Goal: Task Accomplishment & Management: Manage account settings

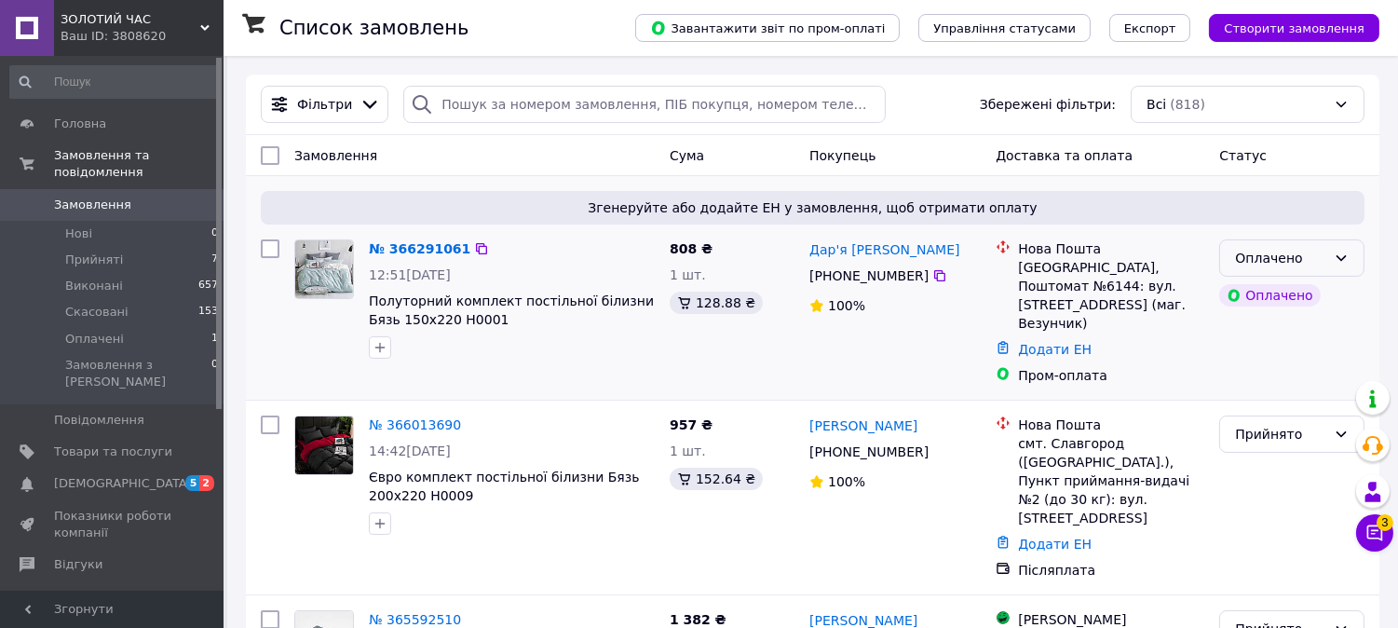
click at [1323, 255] on div "Оплачено" at bounding box center [1280, 258] width 91 height 20
click at [1325, 293] on li "Прийнято" at bounding box center [1292, 299] width 143 height 34
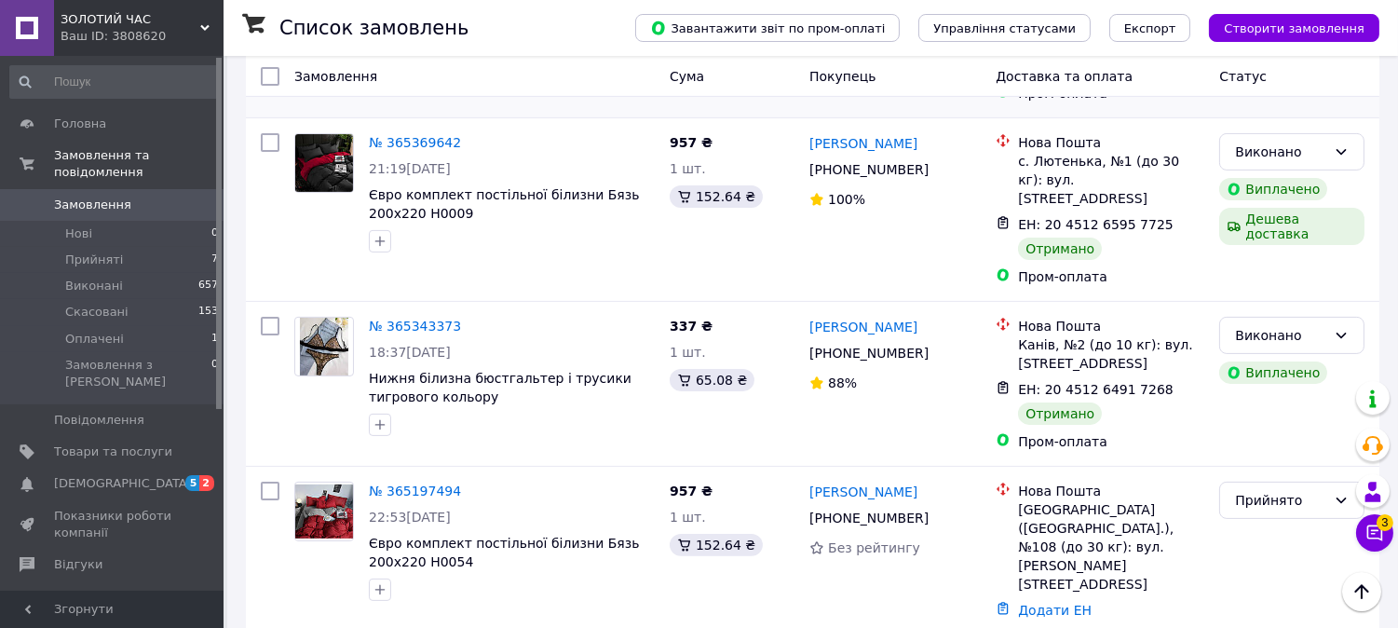
scroll to position [1138, 0]
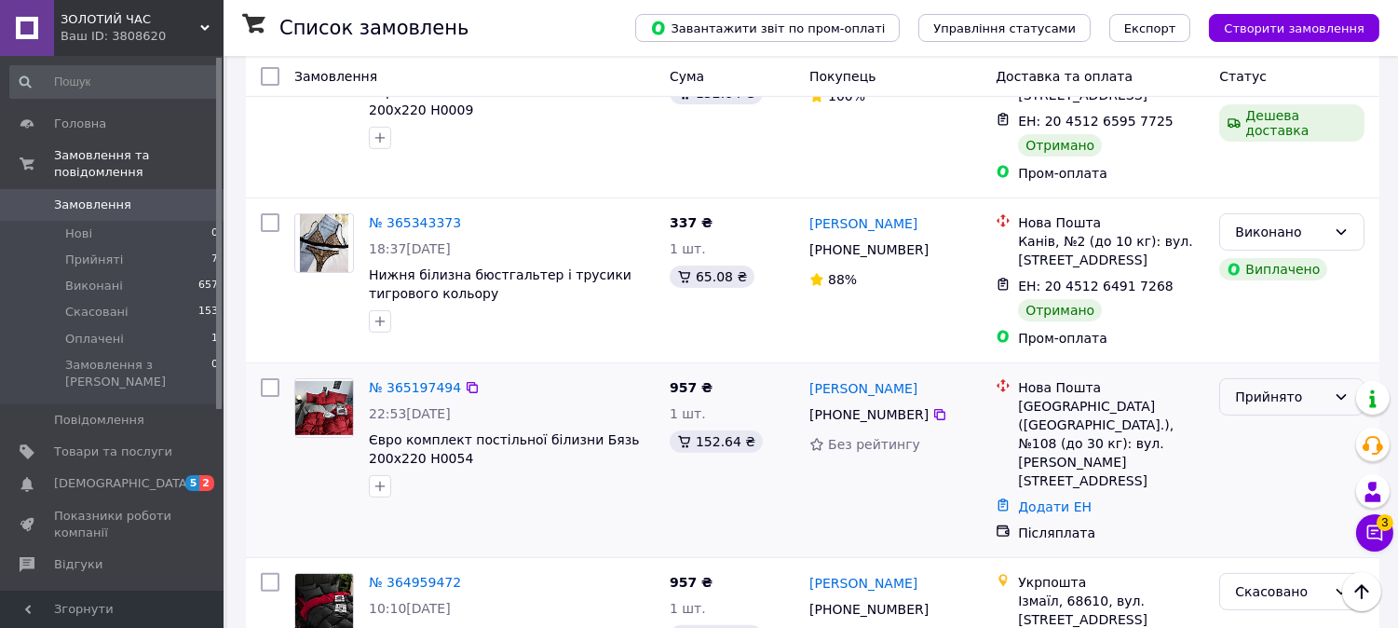
click at [1349, 378] on div "Прийнято" at bounding box center [1291, 396] width 145 height 37
click at [1298, 360] on li "Виконано" at bounding box center [1292, 363] width 143 height 34
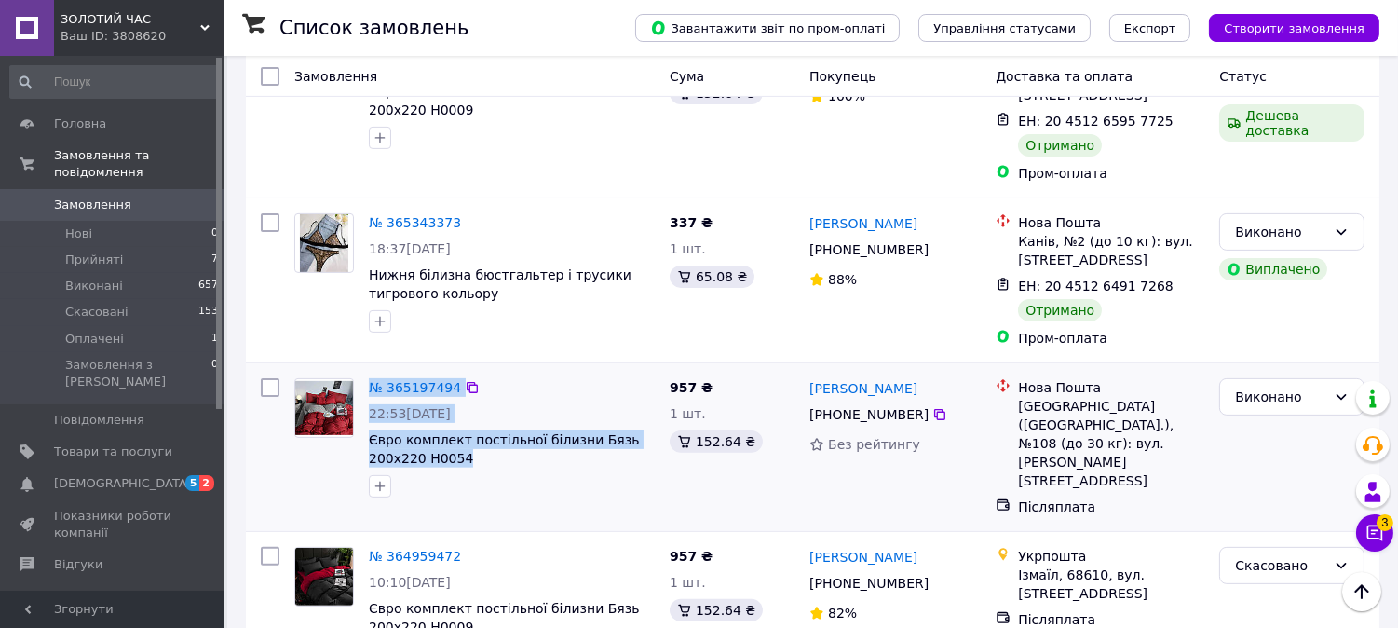
drag, startPoint x: 482, startPoint y: 387, endPoint x: 360, endPoint y: 367, distance: 123.6
click at [360, 371] on div "№ 365197494 22:53[DATE] Євро комплект постільної білизни Бязь 200x220 Н0054" at bounding box center [474, 438] width 375 height 134
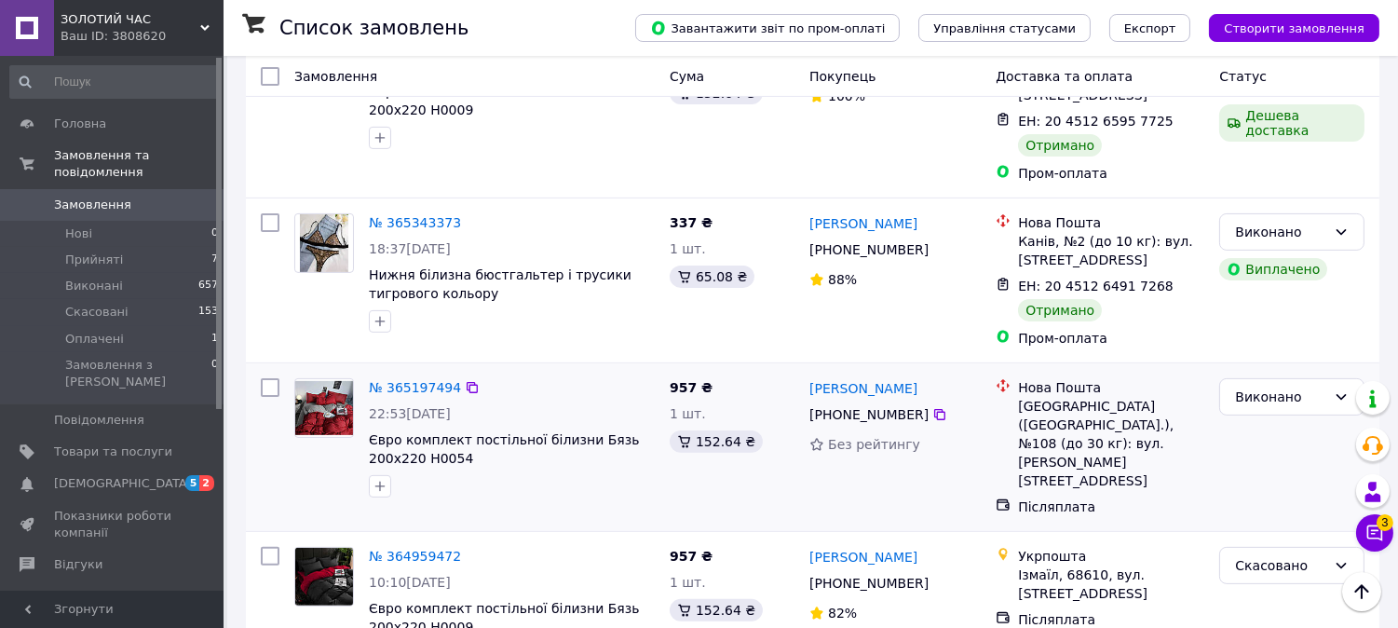
click at [499, 471] on div at bounding box center [511, 486] width 293 height 30
drag, startPoint x: 462, startPoint y: 384, endPoint x: 370, endPoint y: 367, distance: 93.7
click at [370, 430] on span "Євро комплект постільної білизни Бязь 200x220 Н0054" at bounding box center [512, 448] width 286 height 37
copy span "Євро комплект постільної білизни Бязь 200x220 Н0054"
click at [621, 471] on div at bounding box center [511, 486] width 293 height 30
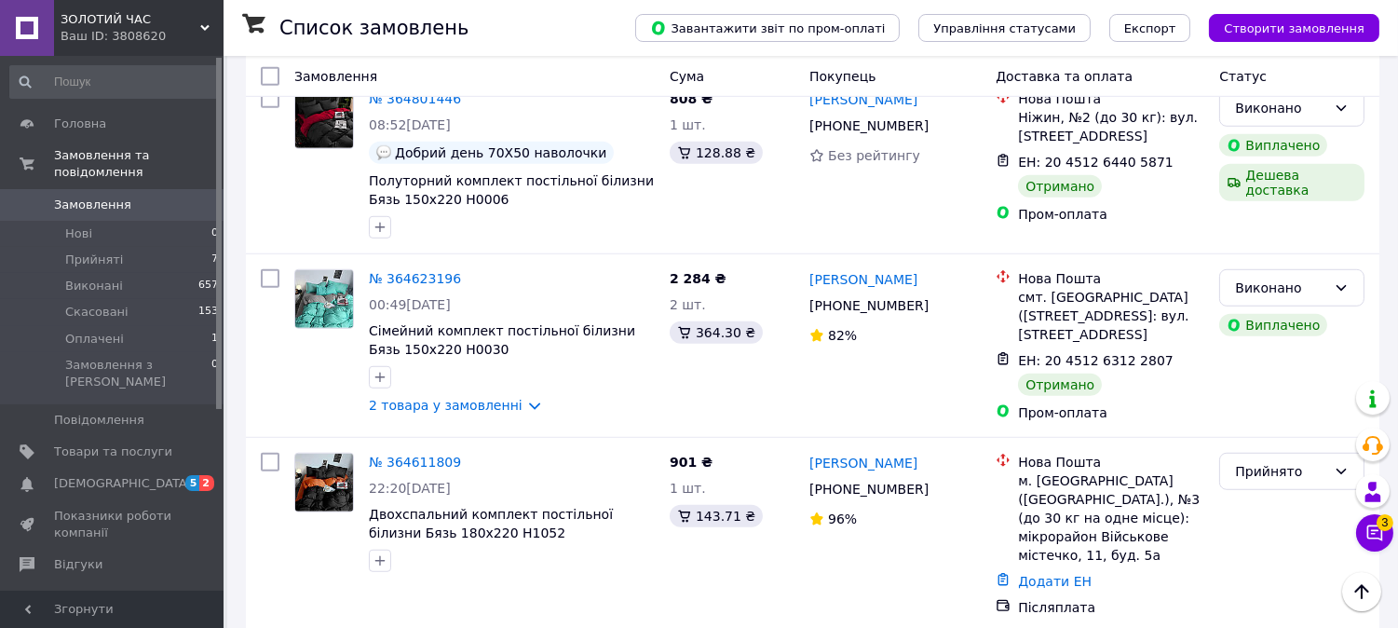
scroll to position [2483, 0]
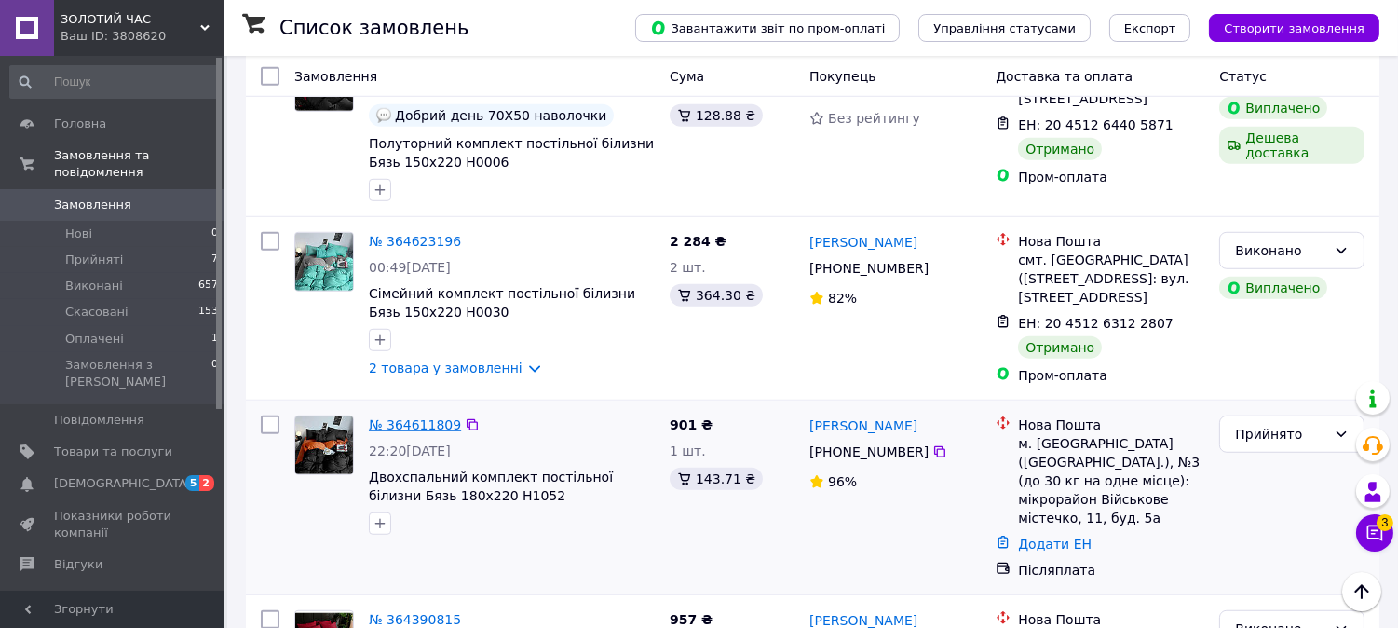
click at [385, 417] on link "№ 364611809" at bounding box center [415, 424] width 92 height 15
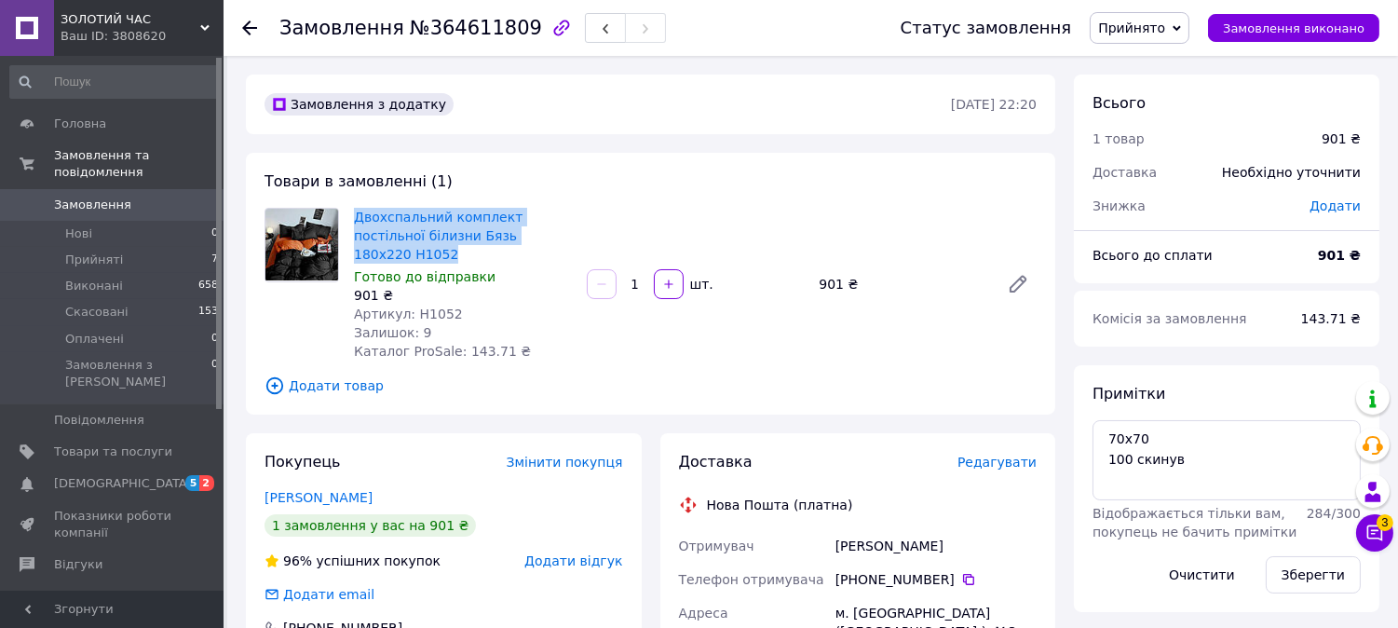
drag, startPoint x: 548, startPoint y: 233, endPoint x: 347, endPoint y: 216, distance: 201.0
click at [347, 216] on div "Двохспальний комплект постільної білизни Бязь 180x220 Н1052 Готово до відправки…" at bounding box center [463, 284] width 233 height 160
copy link "Двохспальний комплект постільної білизни Бязь 180x220 Н1052"
click at [551, 323] on div "Залишок: 9" at bounding box center [463, 332] width 218 height 19
click at [1158, 26] on span "Прийнято" at bounding box center [1131, 27] width 67 height 15
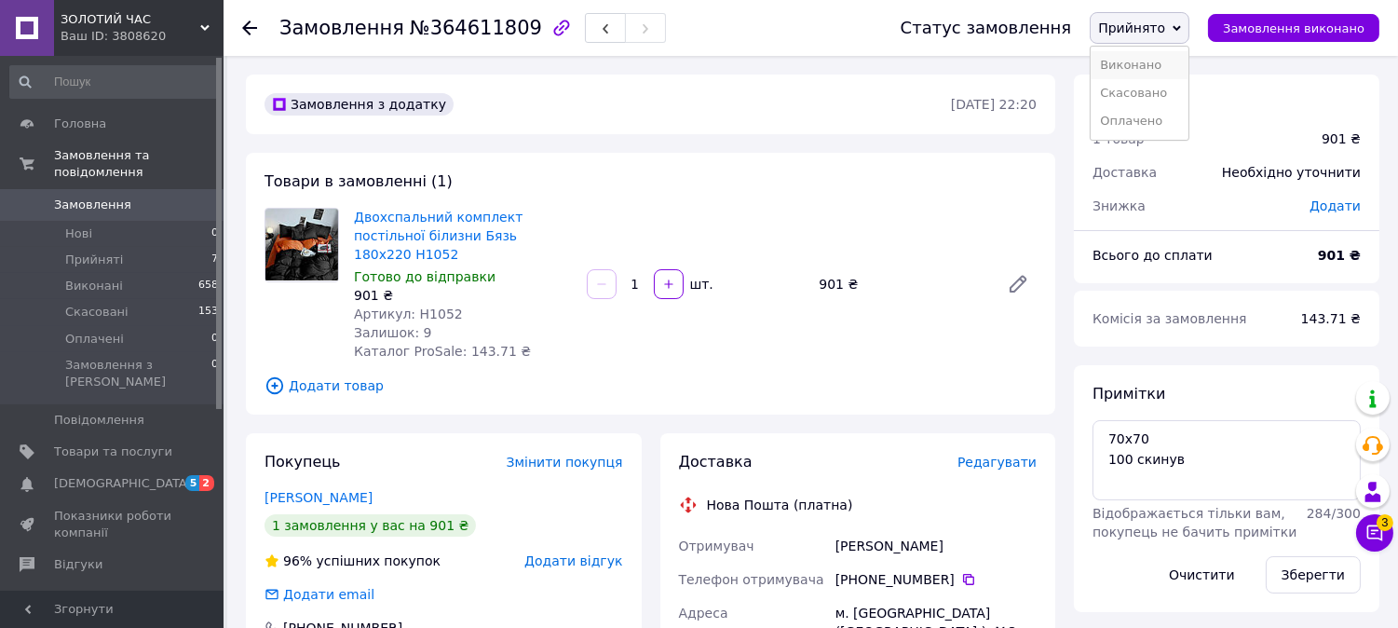
click at [1150, 53] on li "Виконано" at bounding box center [1140, 65] width 98 height 28
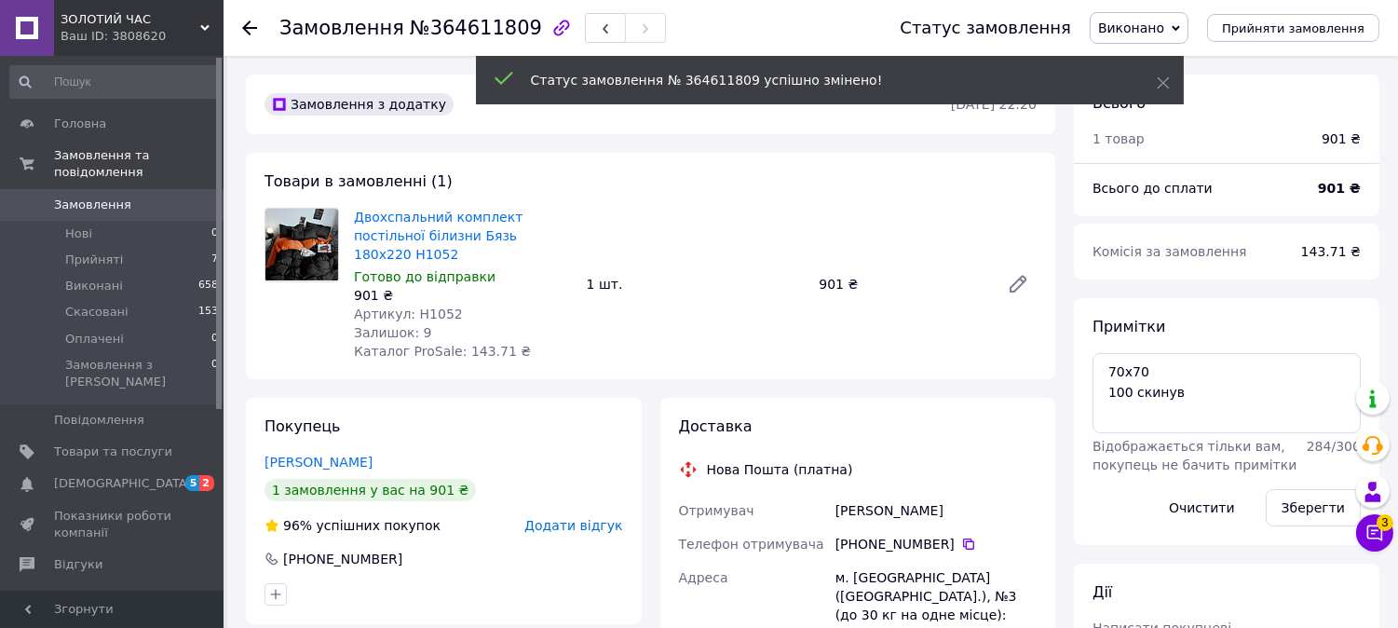
scroll to position [37, 0]
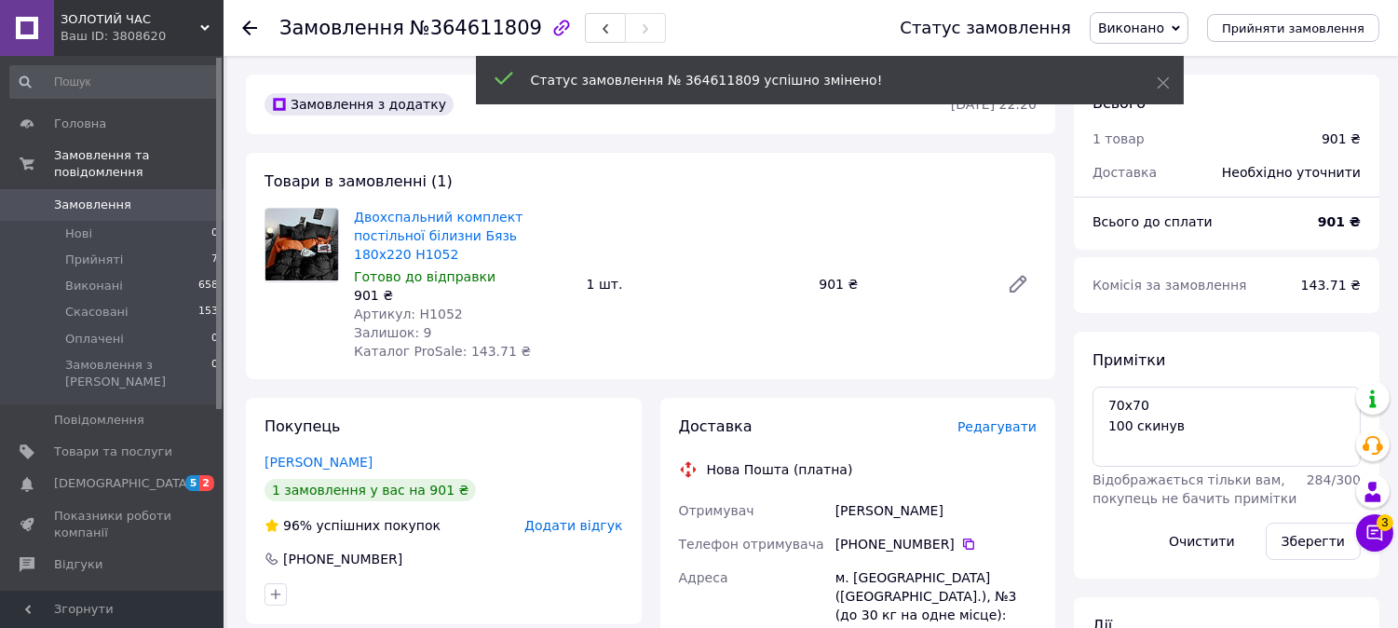
click at [254, 26] on icon at bounding box center [249, 27] width 15 height 15
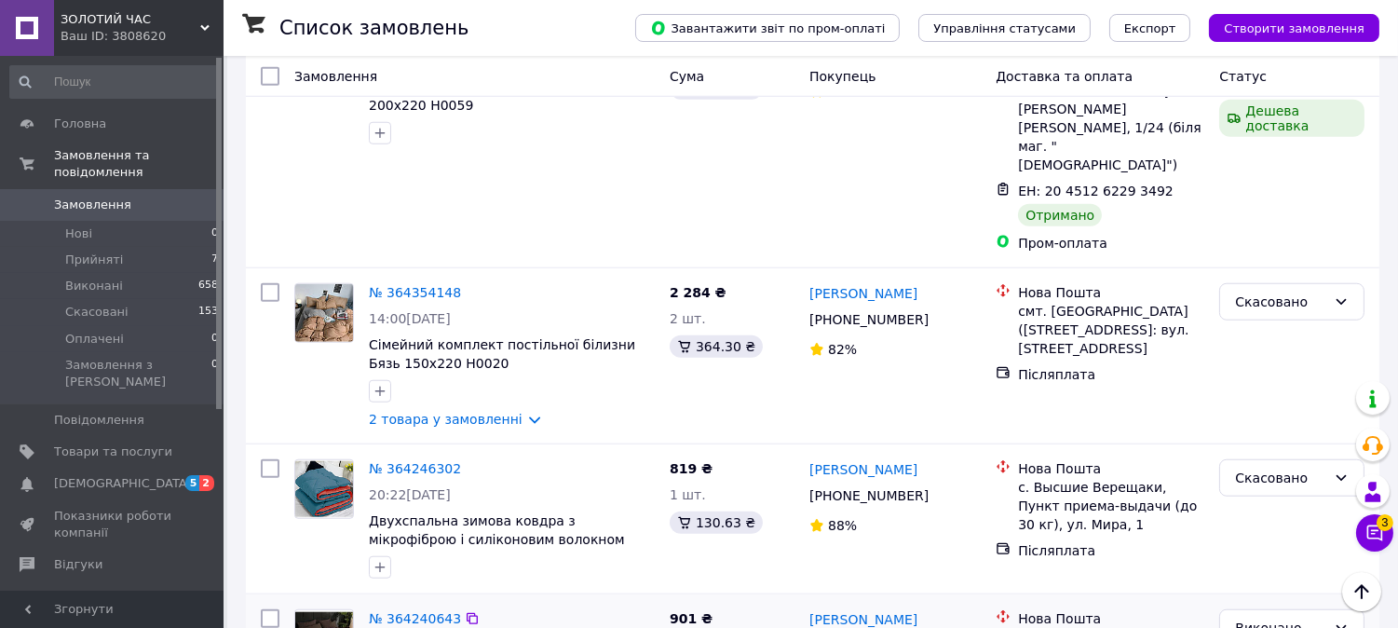
scroll to position [3066, 0]
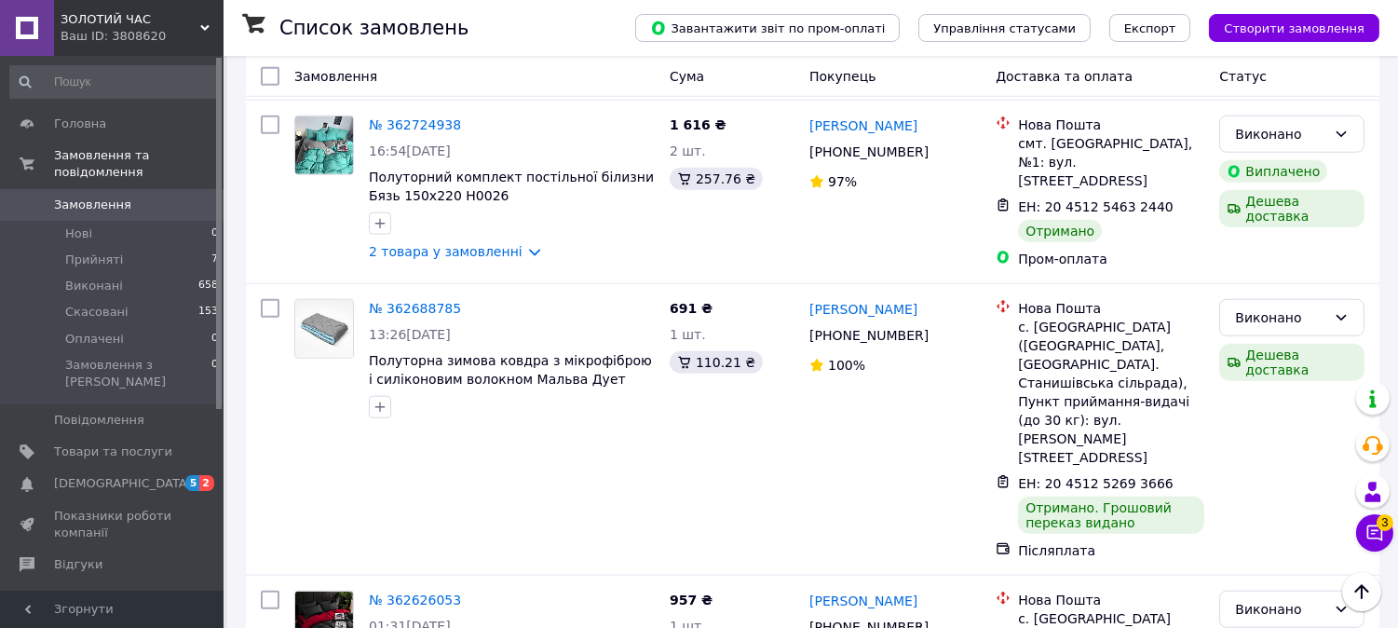
scroll to position [3187, 0]
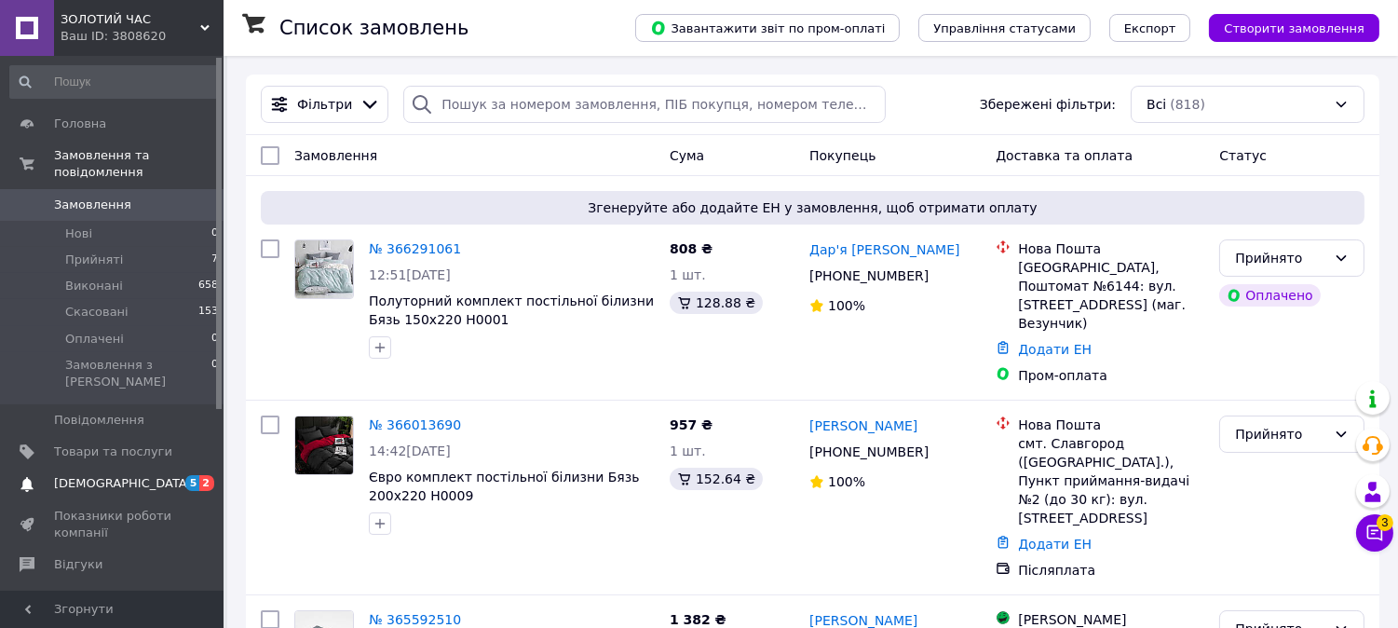
click at [130, 475] on span "[DEMOGRAPHIC_DATA]" at bounding box center [113, 483] width 118 height 17
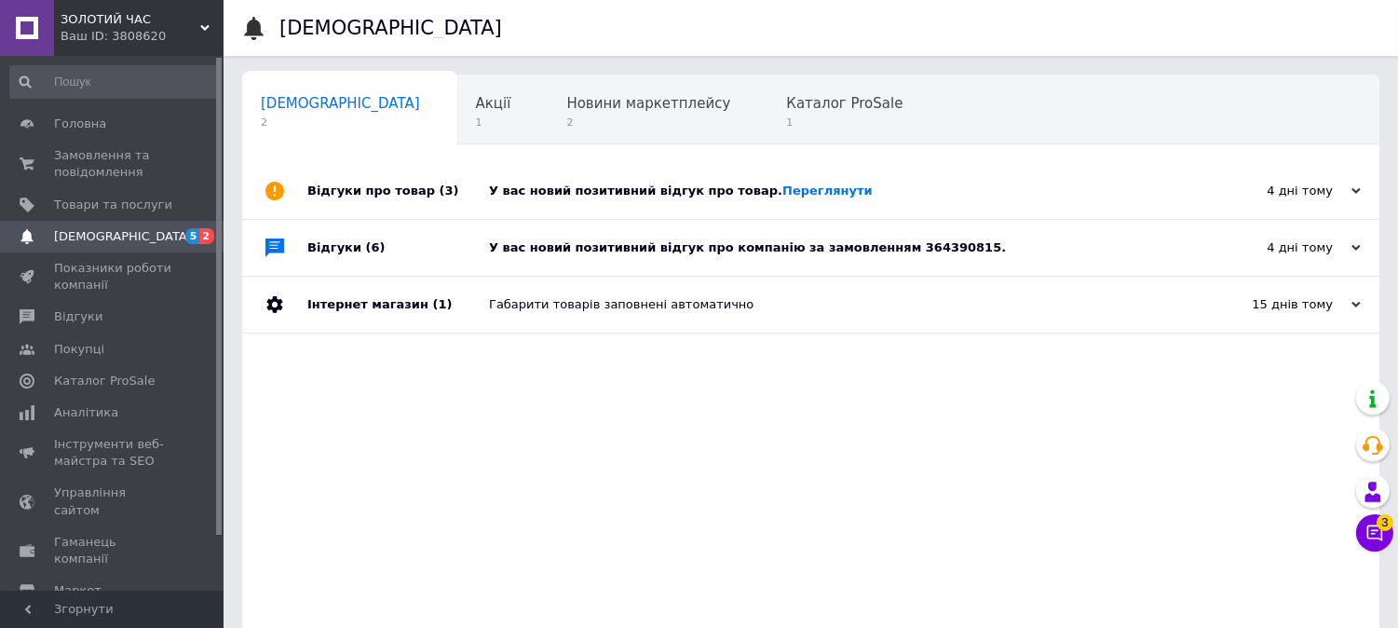
click at [927, 183] on div "У вас новий позитивний відгук про товар. [GEOGRAPHIC_DATA]" at bounding box center [832, 191] width 686 height 56
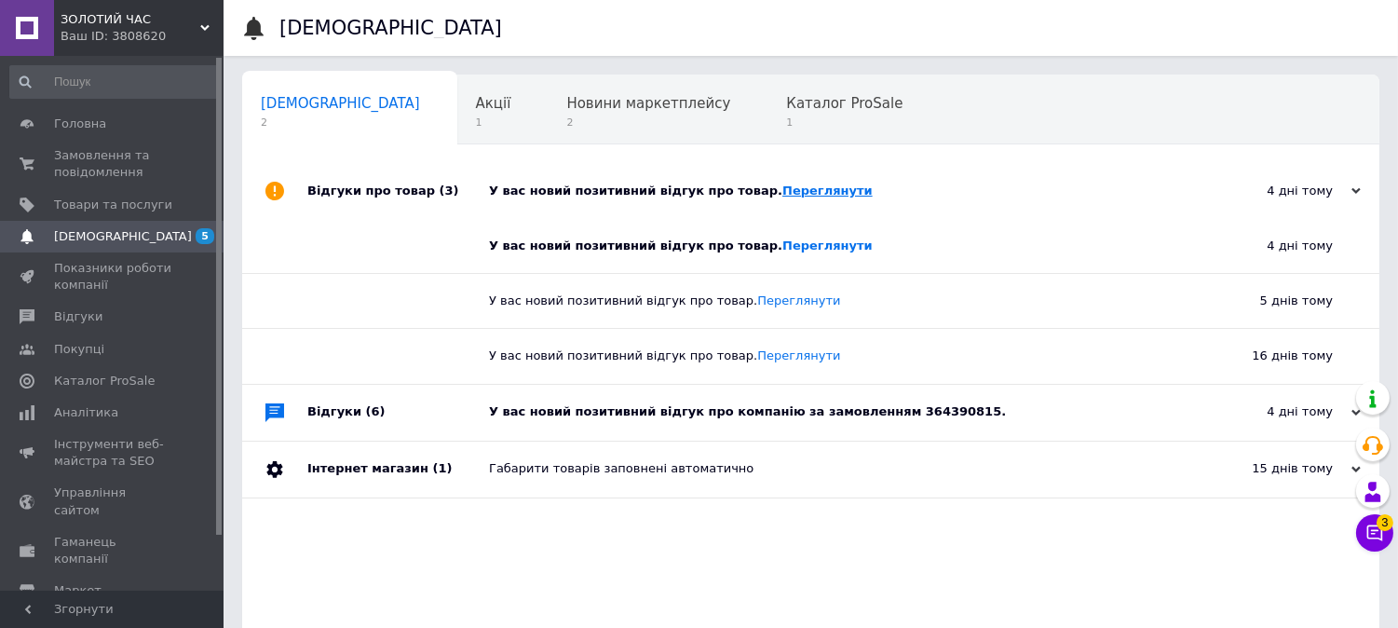
click at [782, 190] on link "Переглянути" at bounding box center [827, 191] width 90 height 14
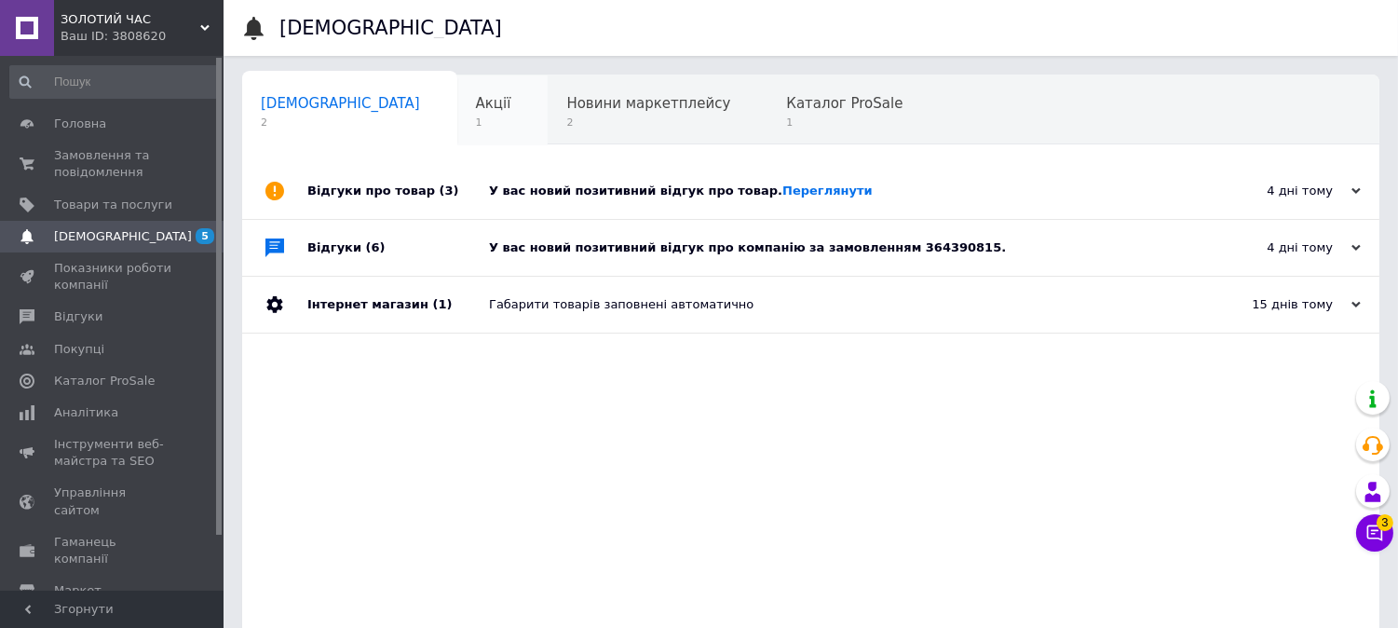
click at [457, 119] on div "Акції 1" at bounding box center [502, 110] width 91 height 71
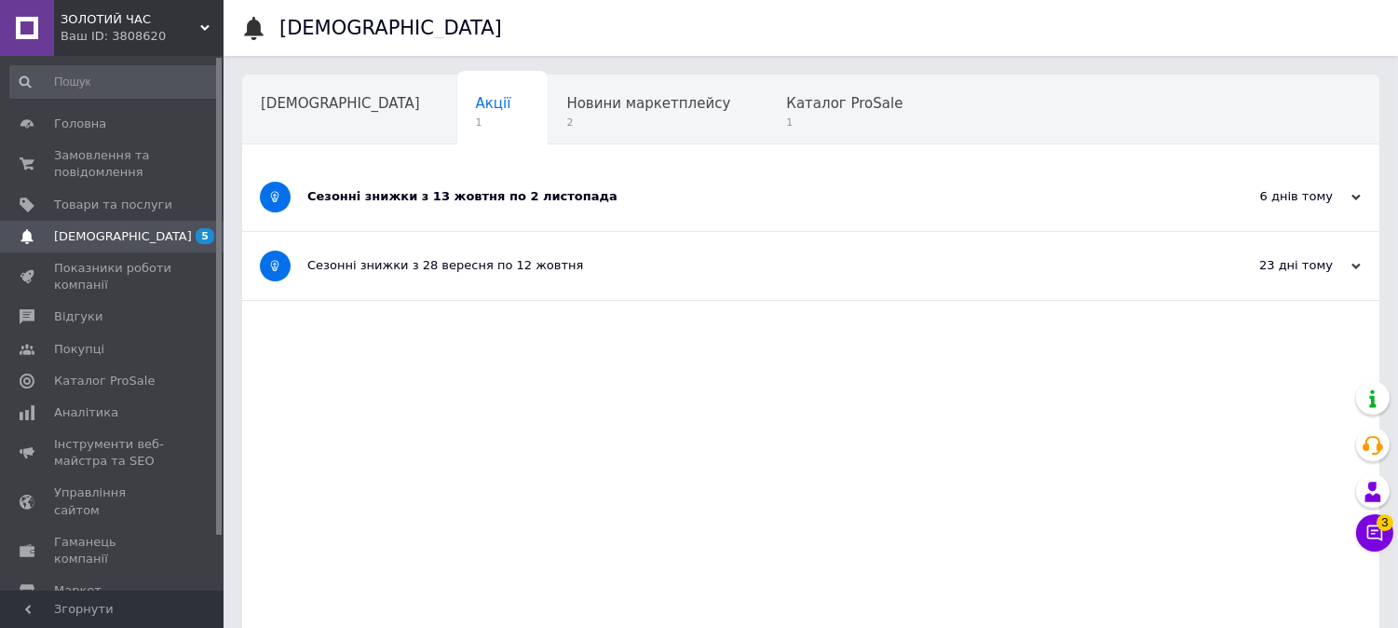
click at [881, 200] on div "Сезонні знижки з 13 жовтня по 2 листопада" at bounding box center [740, 196] width 867 height 17
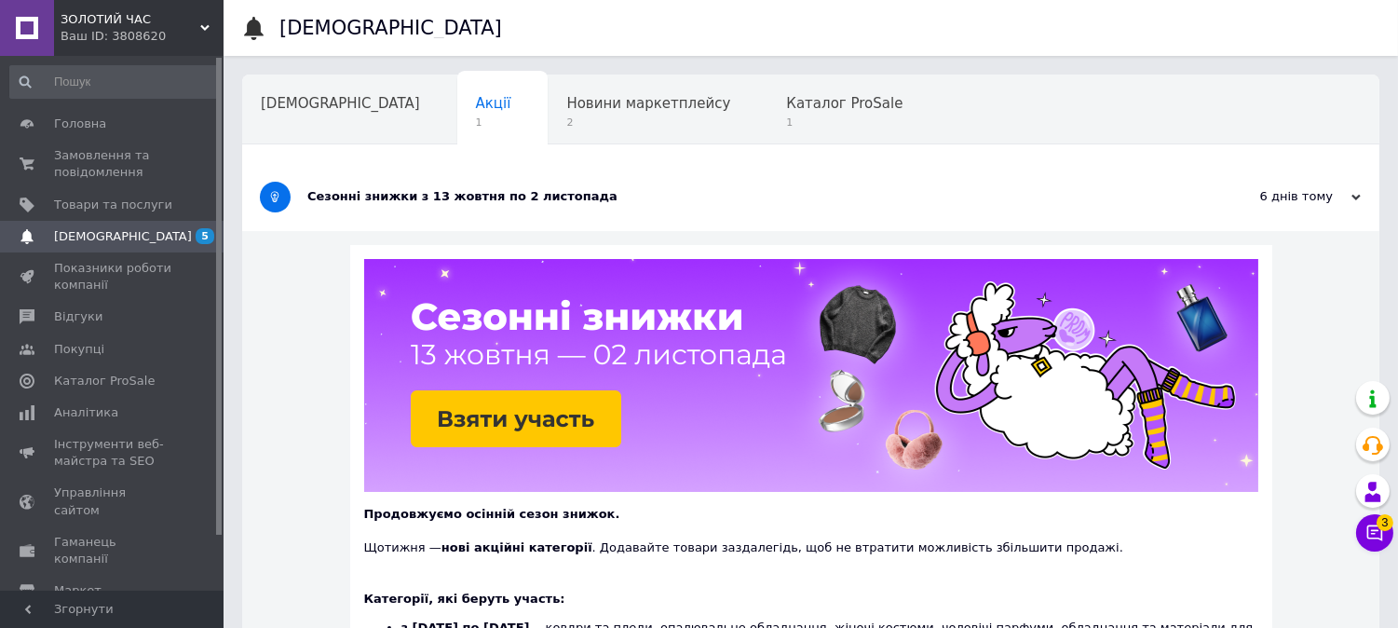
click at [632, 182] on div "Сезонні знижки з 13 жовтня по 2 листопада" at bounding box center [740, 197] width 867 height 68
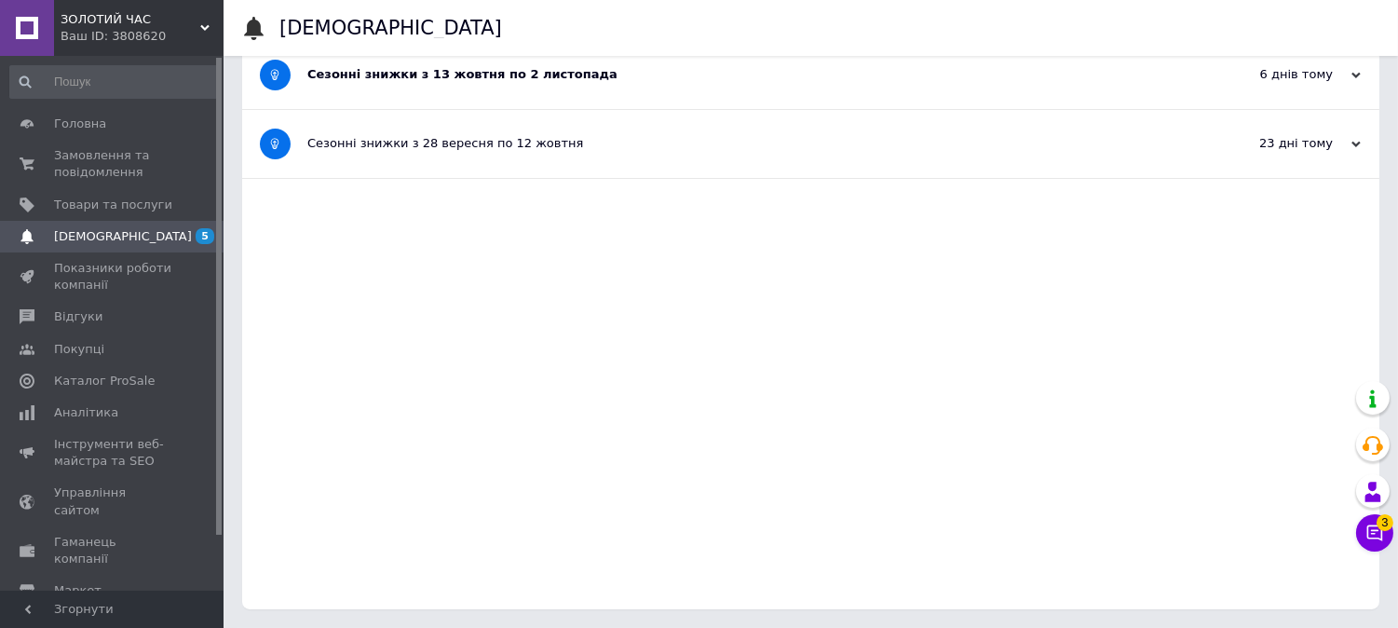
click at [643, 153] on div "Сезонні знижки з 28 вересня по 12 жовтня" at bounding box center [740, 144] width 867 height 68
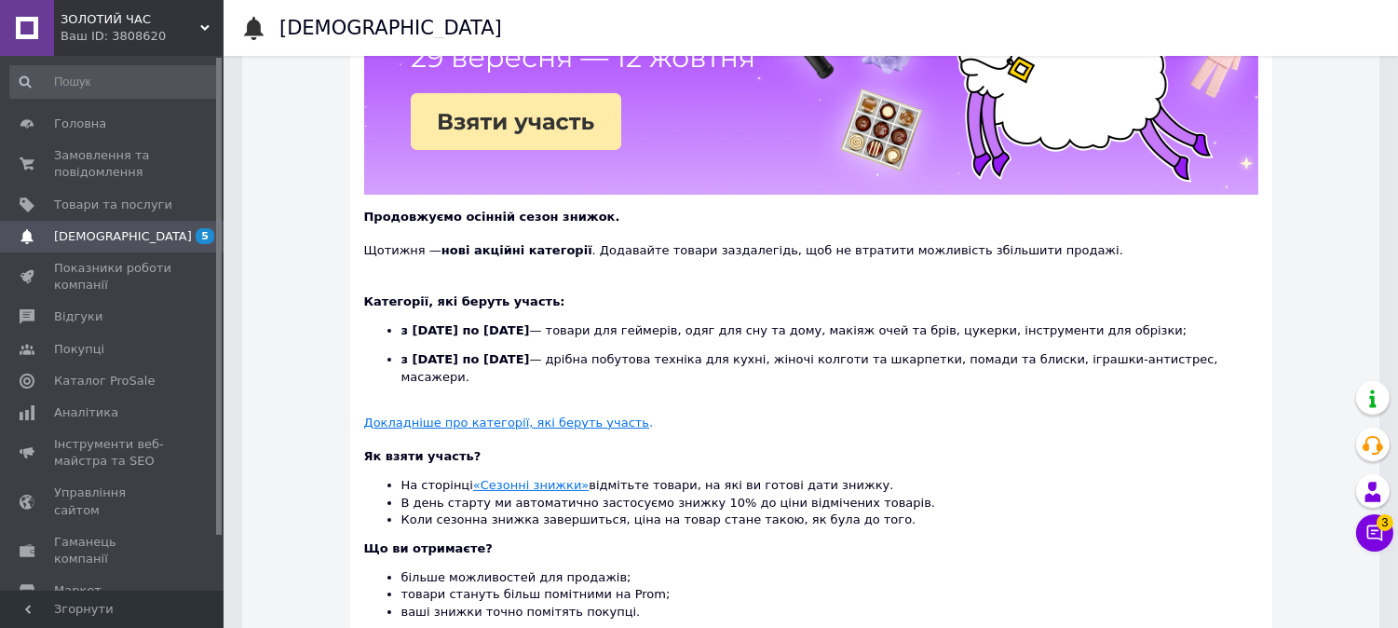
scroll to position [469, 0]
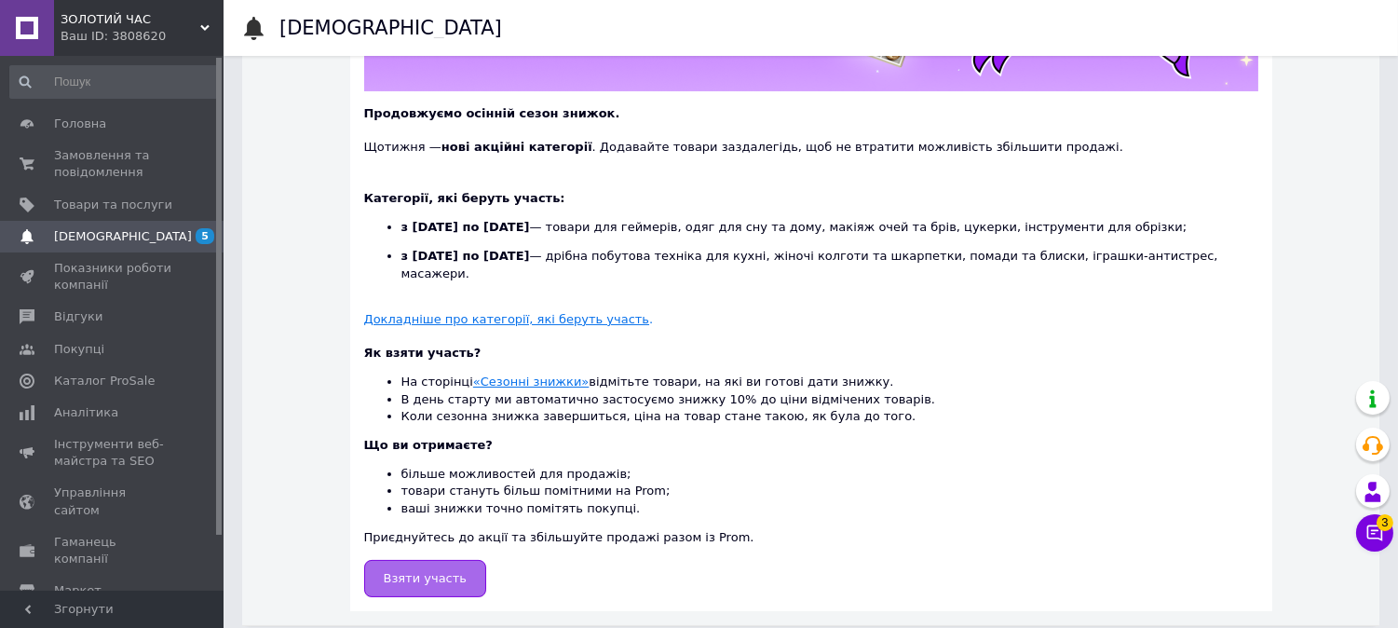
click at [439, 560] on link "Взяти участь" at bounding box center [425, 578] width 123 height 37
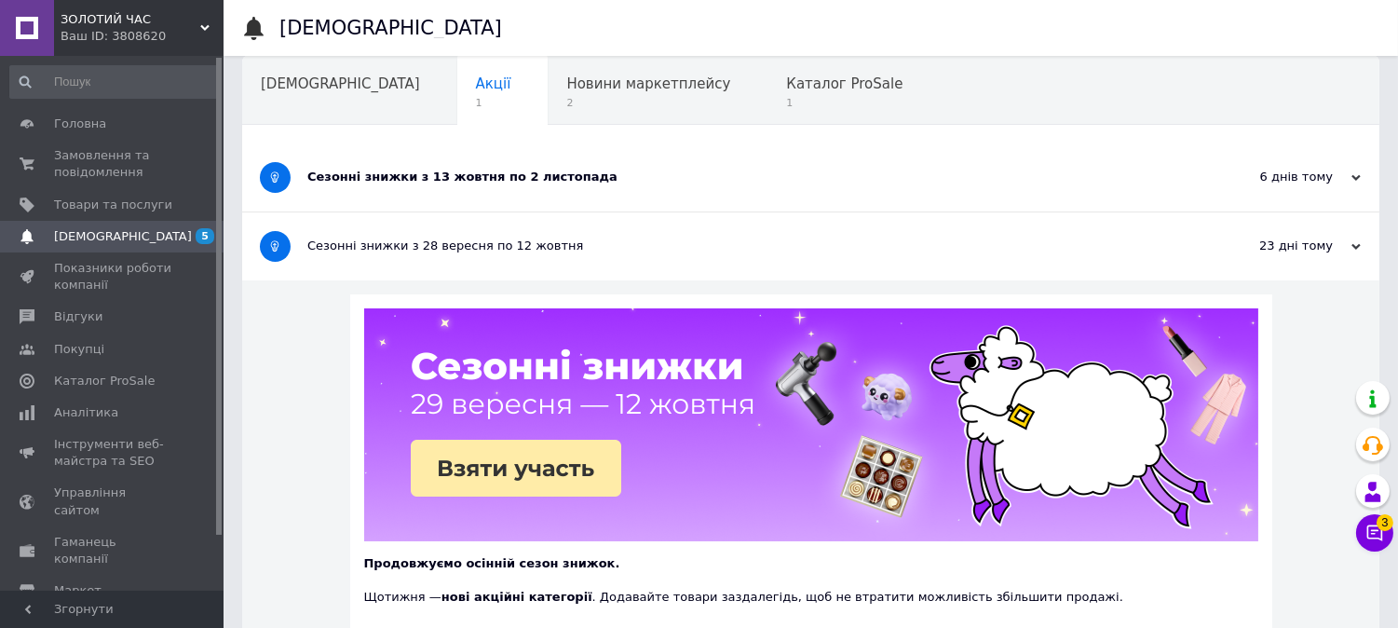
scroll to position [0, 0]
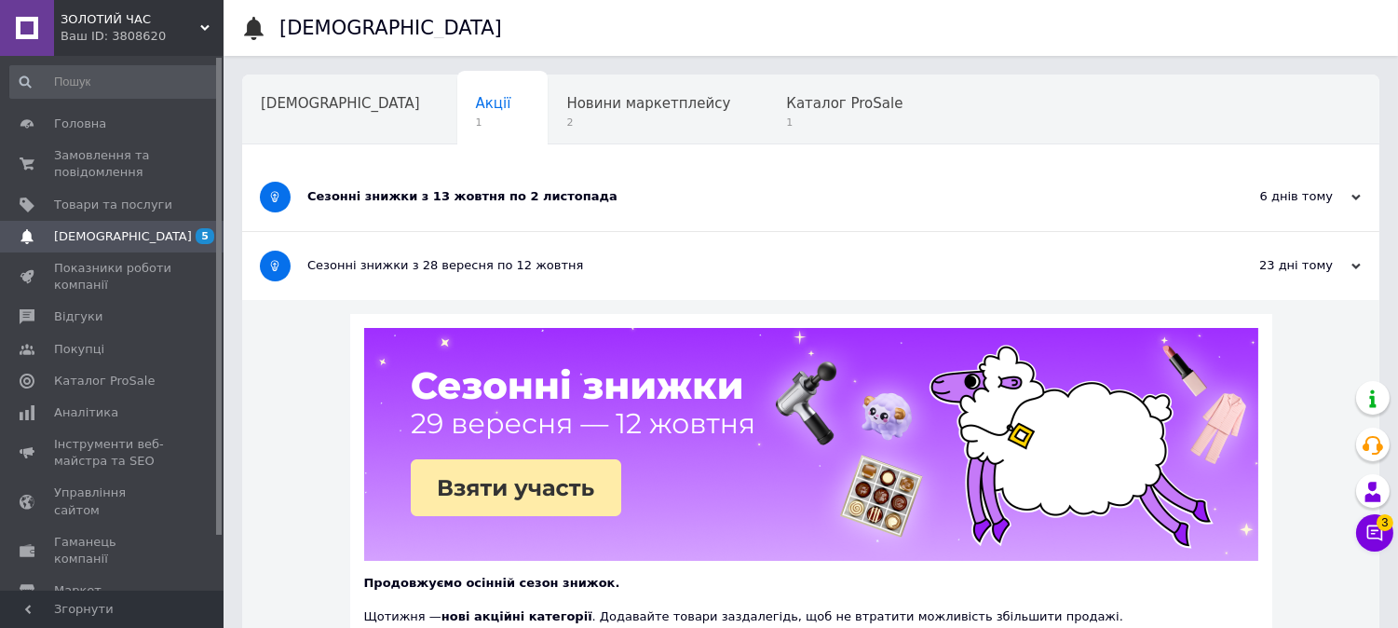
click at [1361, 271] on div "23 дні тому [DATE]" at bounding box center [1277, 266] width 205 height 68
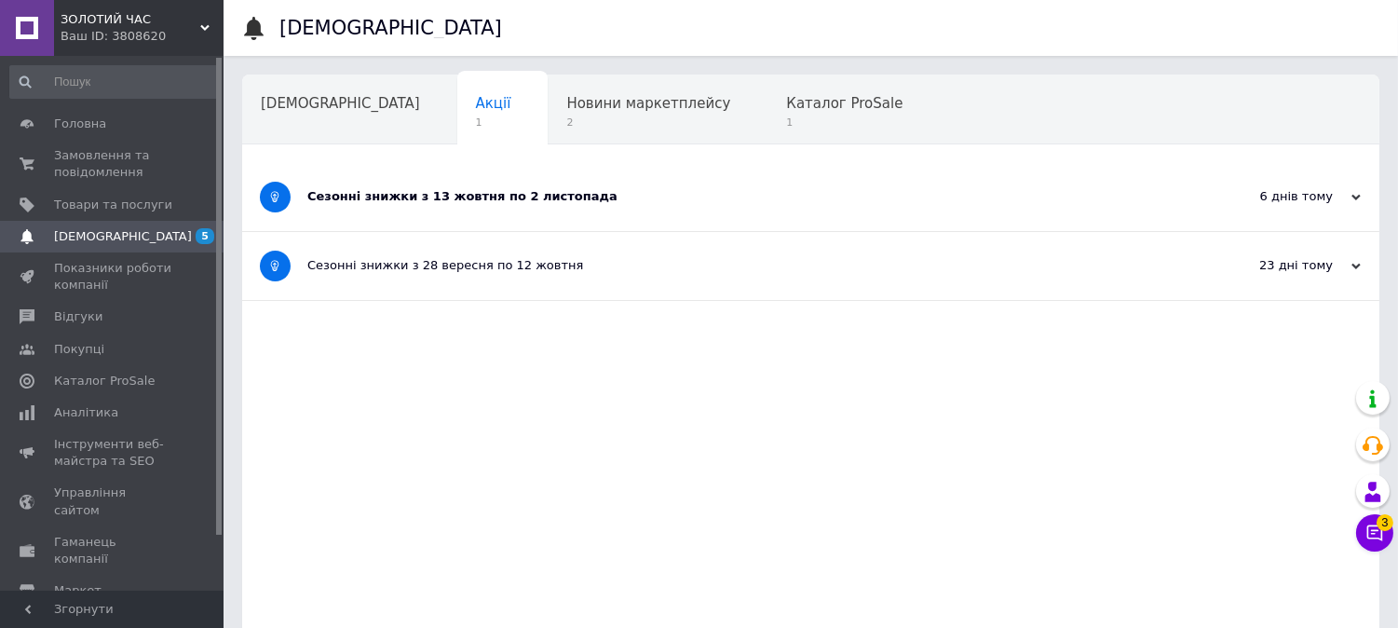
click at [1366, 200] on div "6 днів тому [DATE]" at bounding box center [1277, 197] width 205 height 68
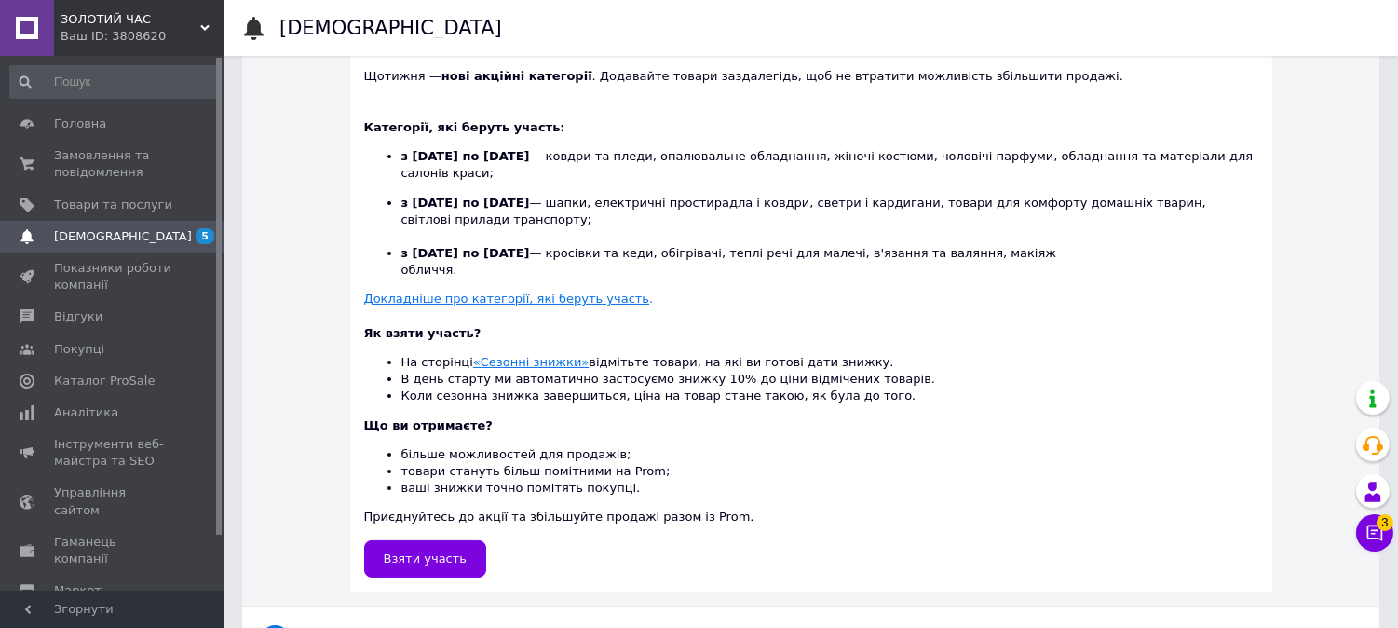
scroll to position [503, 0]
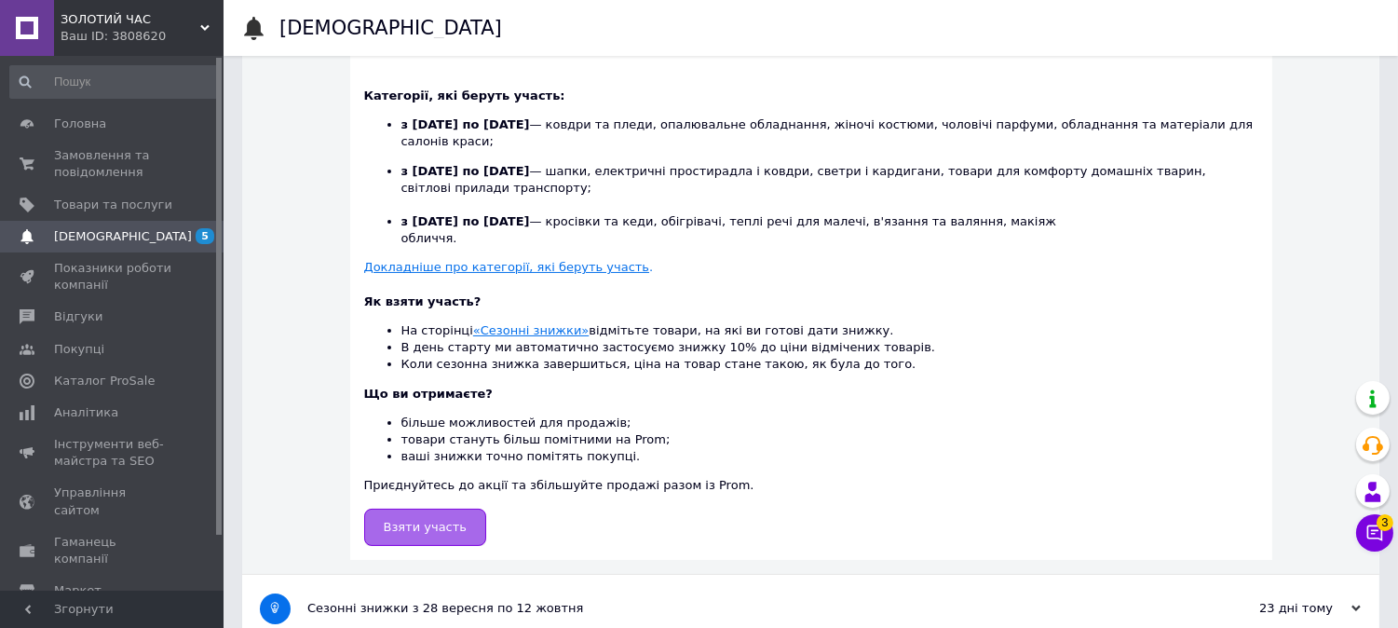
click at [434, 520] on span "Взяти участь" at bounding box center [426, 527] width 84 height 14
